Goal: Transaction & Acquisition: Purchase product/service

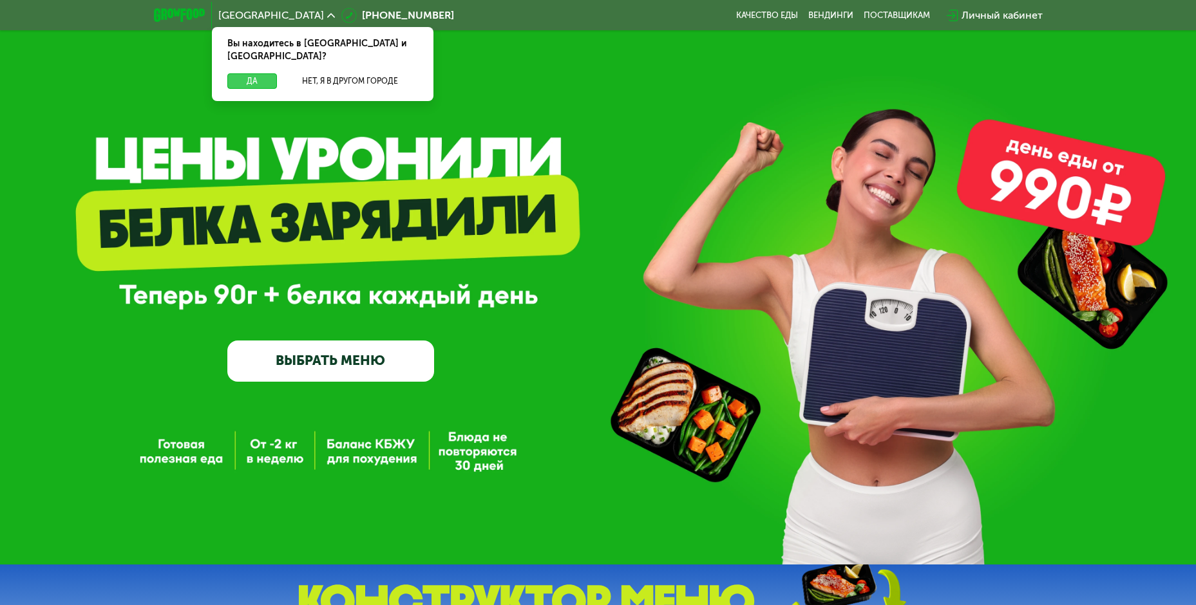
click at [247, 73] on button "Да" at bounding box center [252, 80] width 50 height 15
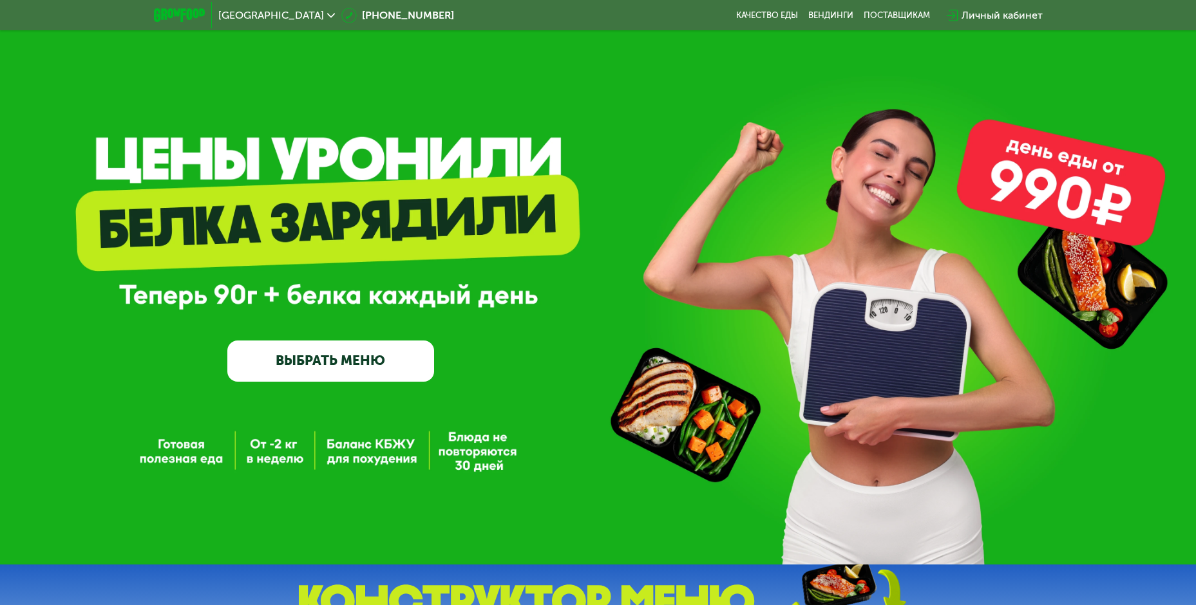
click at [385, 370] on link "ВЫБРАТЬ МЕНЮ" at bounding box center [330, 361] width 207 height 41
click at [354, 367] on link "ВЫБРАТЬ МЕНЮ" at bounding box center [330, 361] width 207 height 41
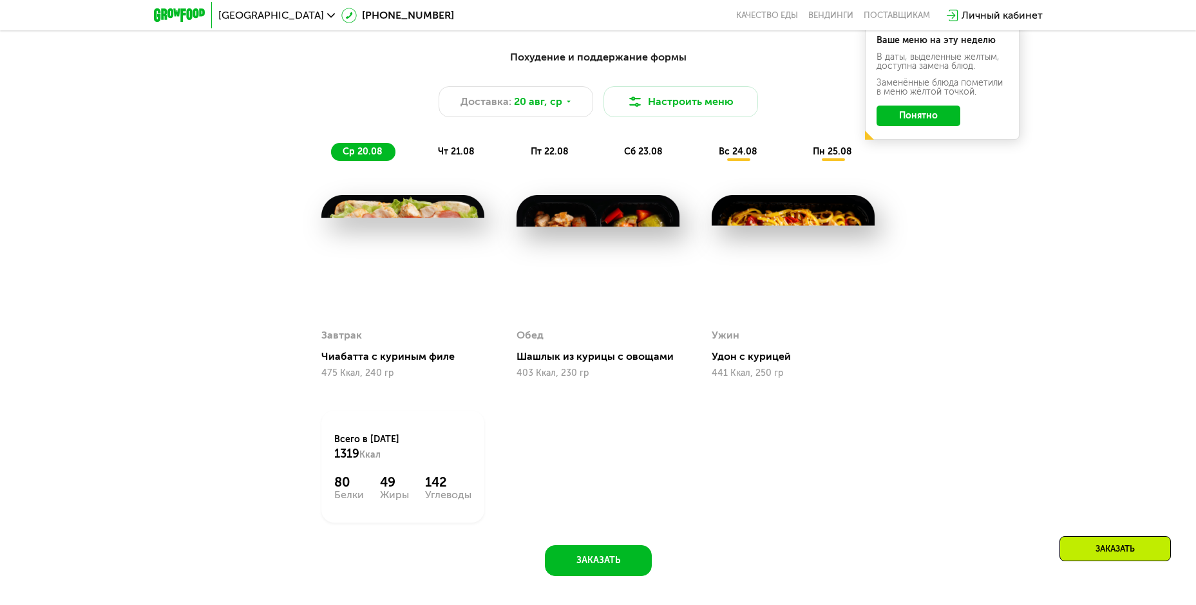
scroll to position [681, 0]
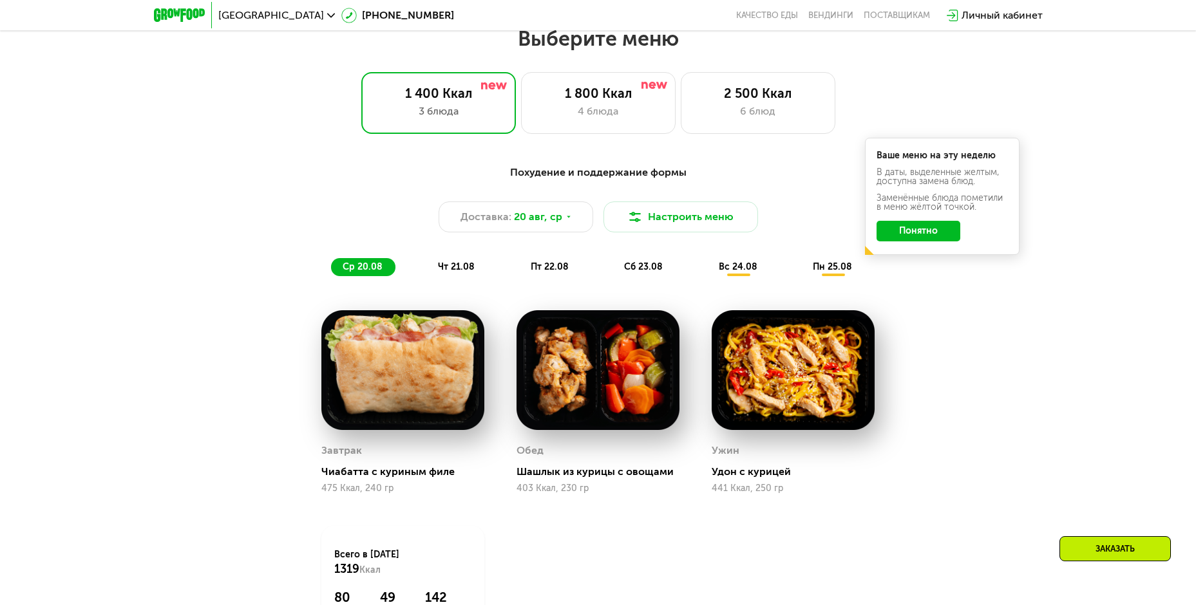
click at [906, 235] on button "Понятно" at bounding box center [918, 231] width 84 height 21
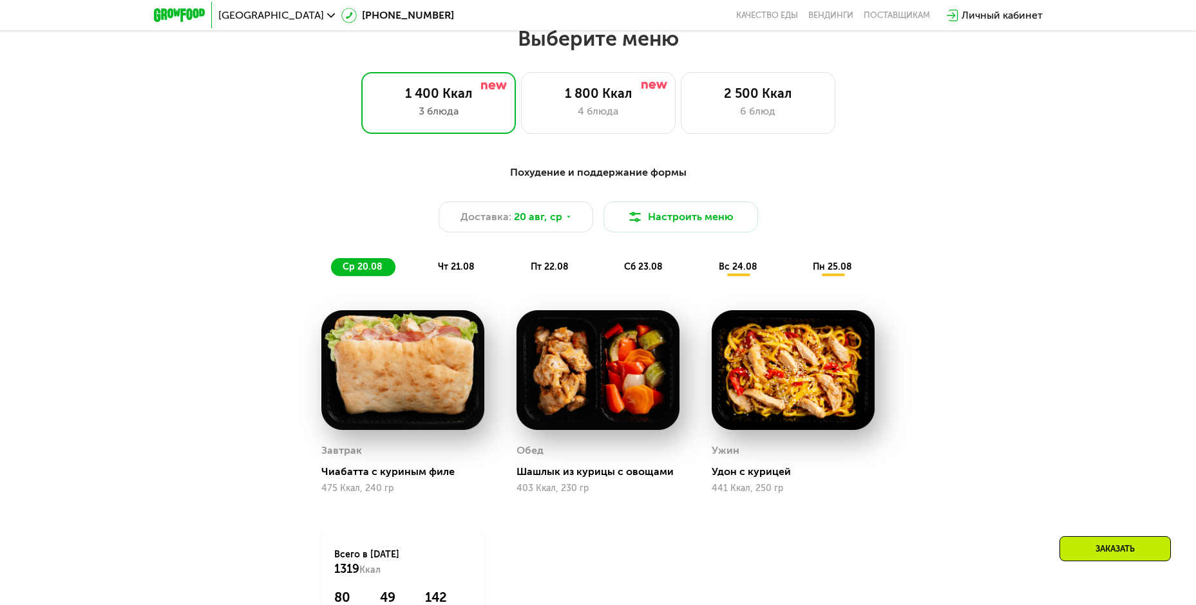
click at [451, 267] on span "чт 21.08" at bounding box center [456, 266] width 37 height 11
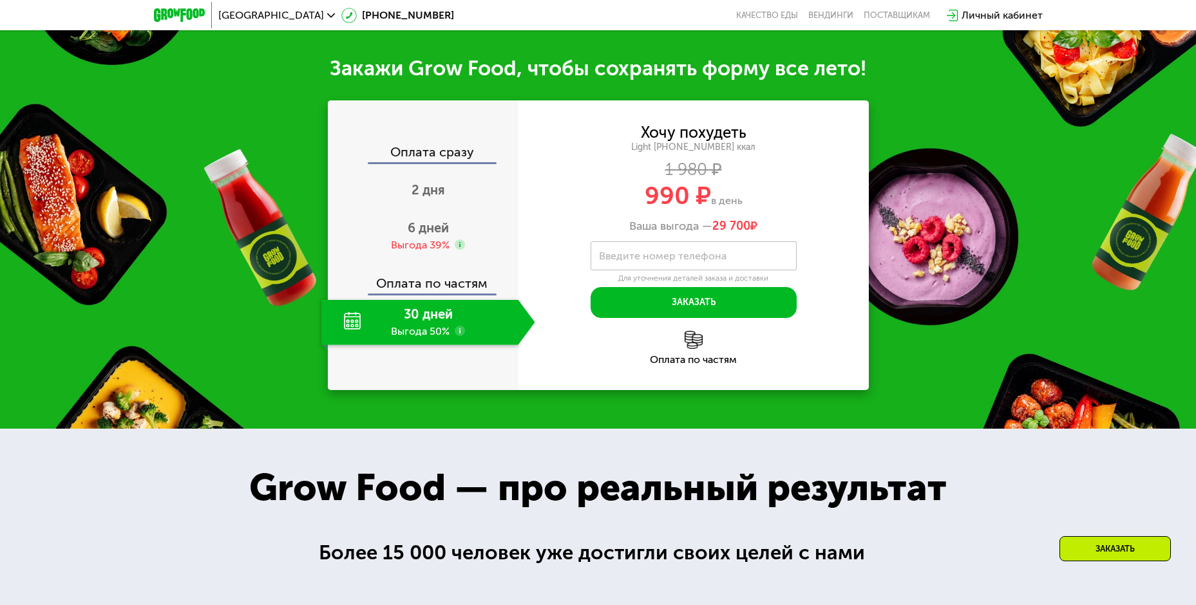
scroll to position [1325, 0]
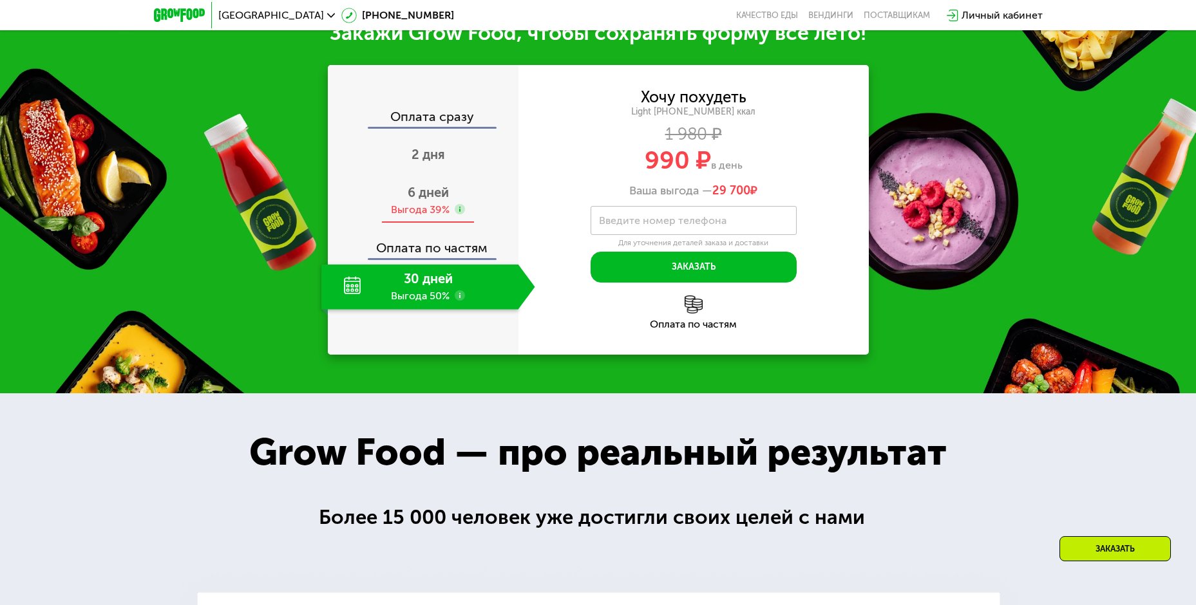
click at [419, 200] on span "6 дней" at bounding box center [428, 192] width 41 height 15
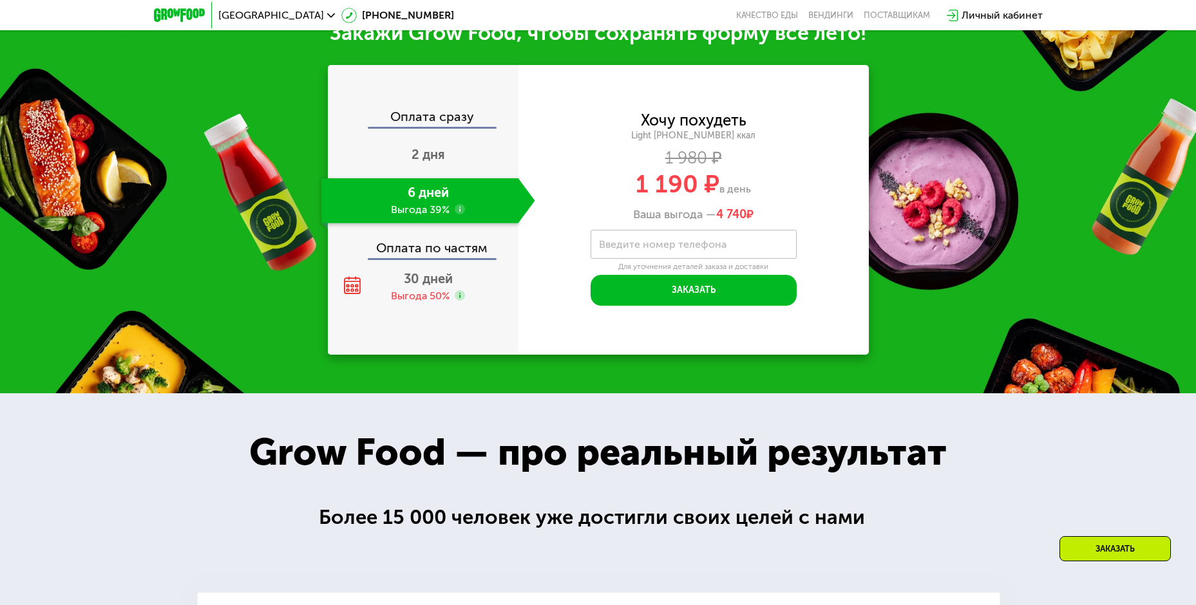
click at [563, 216] on div "Хочу похудеть Light [PHONE_NUMBER] ккал 1 980 ₽ 1 190 ₽ в день Ваша выгода — 4 …" at bounding box center [693, 210] width 350 height 290
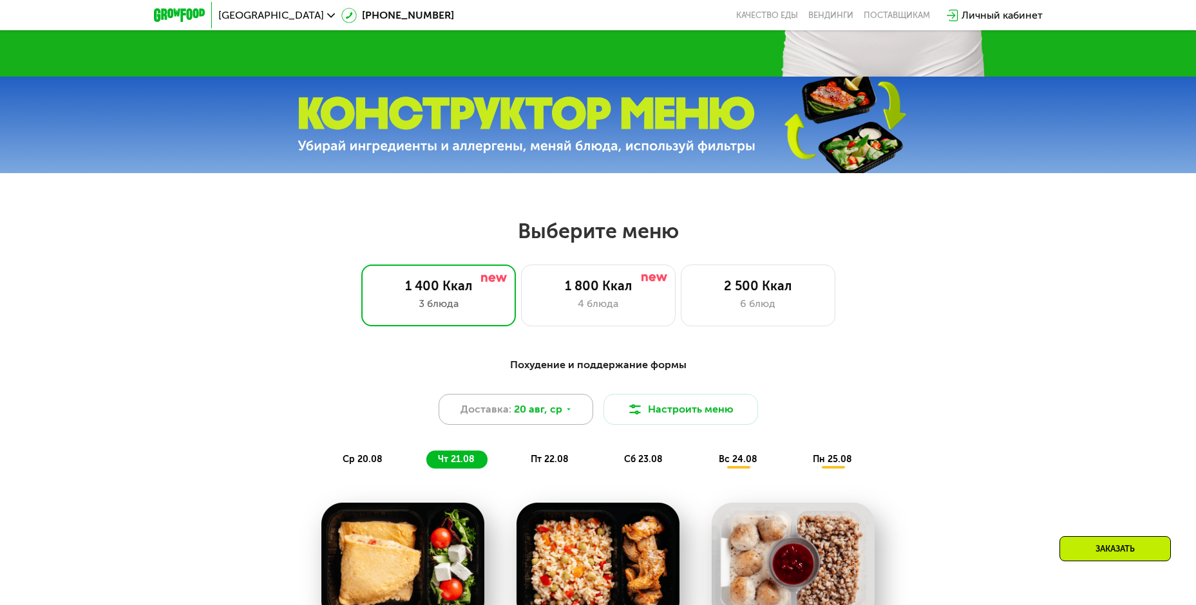
scroll to position [487, 0]
